Goal: Information Seeking & Learning: Check status

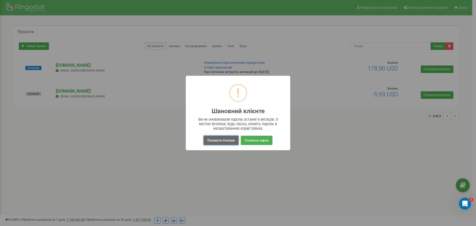
click at [231, 140] on button "Оновити пізніше" at bounding box center [221, 140] width 35 height 9
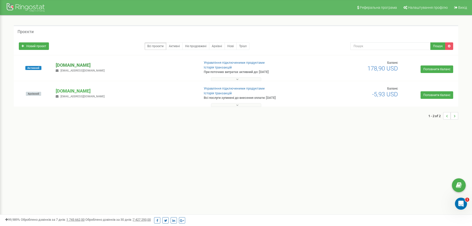
click at [67, 65] on p "[DOMAIN_NAME]" at bounding box center [126, 65] width 140 height 7
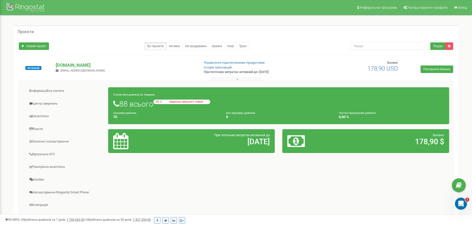
click at [162, 102] on icon at bounding box center [161, 101] width 2 height 3
click at [39, 116] on link "Аналiтика" at bounding box center [66, 116] width 86 height 12
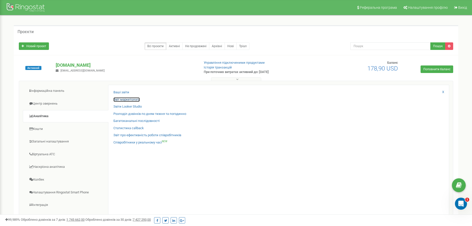
click at [125, 101] on link "Звіт маркетолога" at bounding box center [126, 99] width 26 height 5
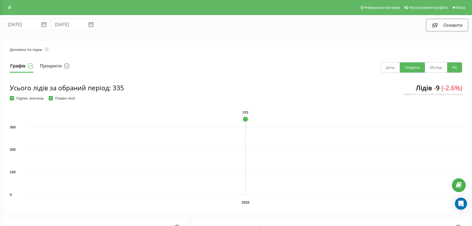
click at [412, 69] on button "Тиждень" at bounding box center [412, 68] width 25 height 10
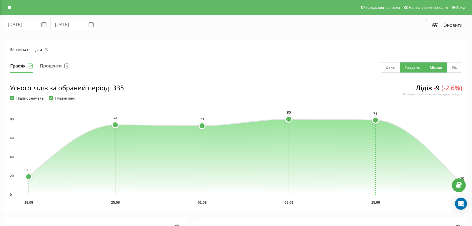
click at [432, 69] on button "Місяць" at bounding box center [436, 68] width 22 height 10
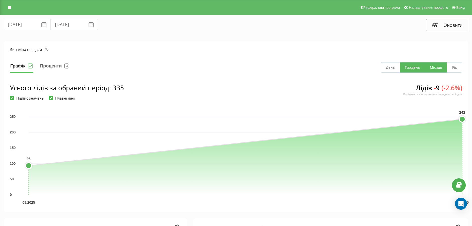
click at [415, 69] on button "Тиждень" at bounding box center [412, 68] width 25 height 10
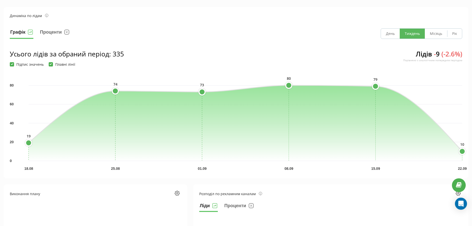
scroll to position [34, 0]
click at [434, 36] on button "Місяць" at bounding box center [436, 34] width 22 height 10
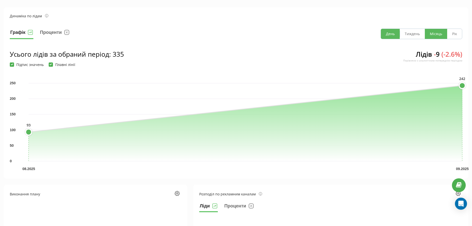
click at [393, 38] on button "День" at bounding box center [390, 34] width 19 height 10
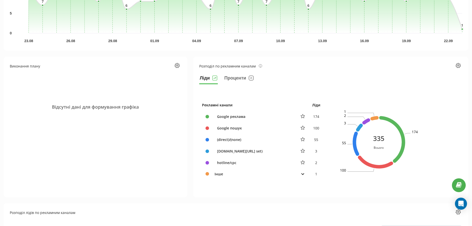
scroll to position [0, 0]
